Goal: Task Accomplishment & Management: Manage account settings

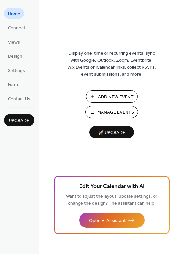
click at [118, 112] on span "Manage Events" at bounding box center [115, 112] width 37 height 7
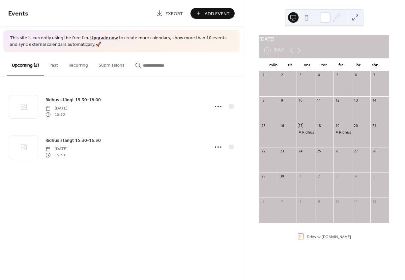
click at [218, 148] on icon at bounding box center [218, 147] width 11 height 11
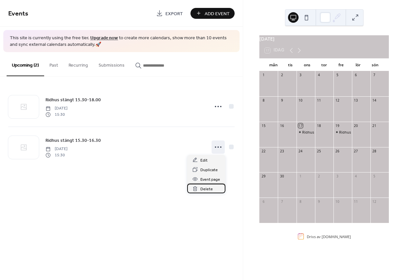
click at [208, 189] on span "Delete" at bounding box center [206, 188] width 13 height 7
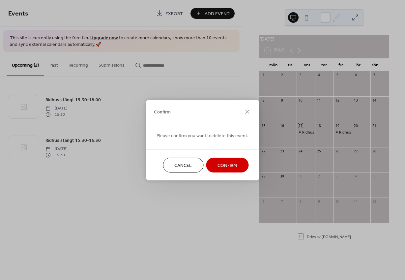
click at [232, 165] on span "Confirm" at bounding box center [226, 165] width 19 height 7
